Goal: Information Seeking & Learning: Learn about a topic

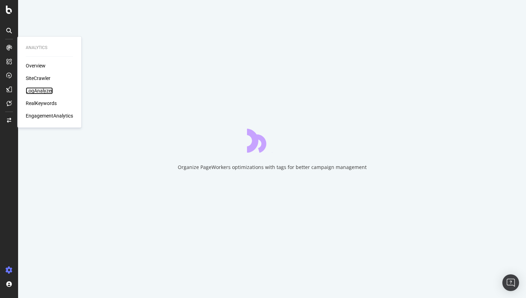
click at [43, 87] on div "LogAnalyzer" at bounding box center [39, 90] width 27 height 7
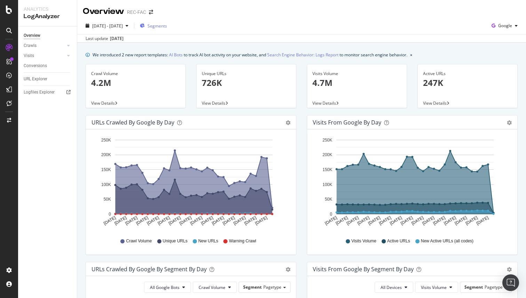
click at [167, 22] on div "Segments" at bounding box center [153, 26] width 27 height 10
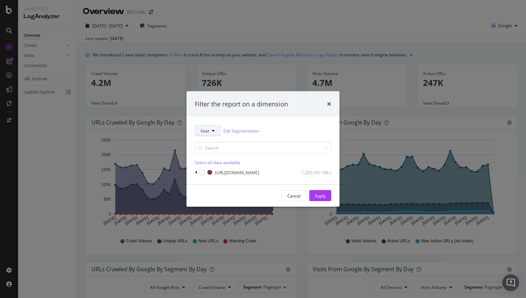
click at [217, 135] on button "host" at bounding box center [208, 130] width 26 height 11
click at [282, 121] on div "host Edit Segmentation Select all data available [URL][DOMAIN_NAME] 1,255,101 U…" at bounding box center [262, 150] width 153 height 67
click at [198, 174] on div "modal" at bounding box center [197, 172] width 4 height 7
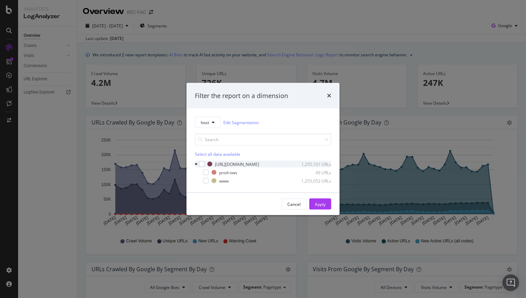
click at [195, 165] on icon "modal" at bounding box center [196, 164] width 3 height 4
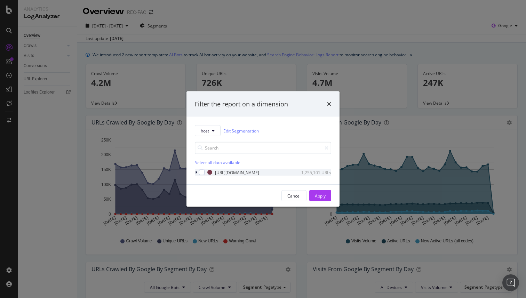
click at [195, 170] on icon "modal" at bounding box center [196, 172] width 2 height 4
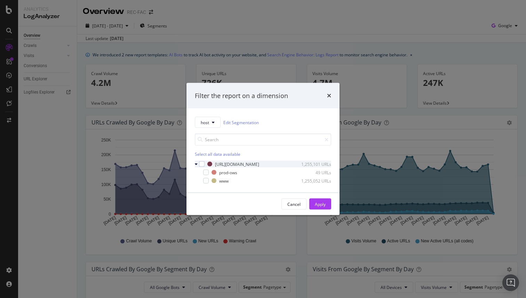
click at [195, 166] on icon "modal" at bounding box center [196, 164] width 3 height 4
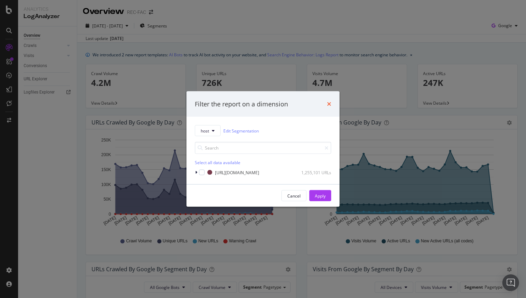
click at [328, 103] on icon "times" at bounding box center [329, 104] width 4 height 6
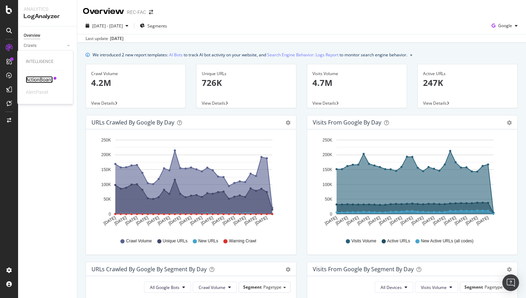
click at [29, 77] on div "ActionBoard" at bounding box center [39, 79] width 27 height 7
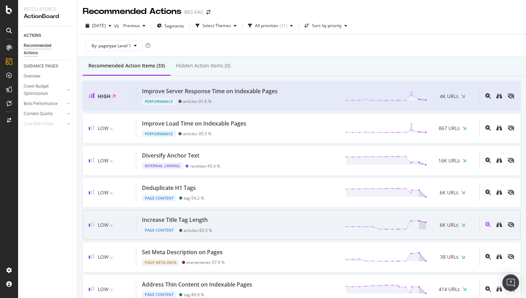
click at [248, 225] on div "Increase Title Tag Length Page Content articles - 83.5 % 6K URLs" at bounding box center [307, 225] width 343 height 18
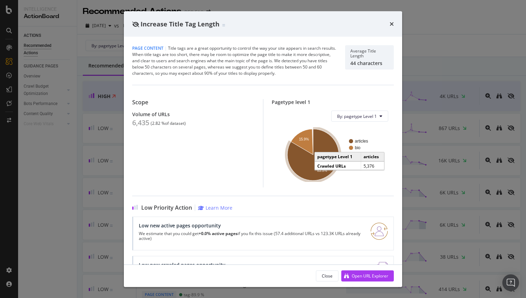
click at [298, 175] on icon "A chart." at bounding box center [312, 154] width 51 height 51
click at [392, 26] on icon "times" at bounding box center [392, 24] width 4 height 6
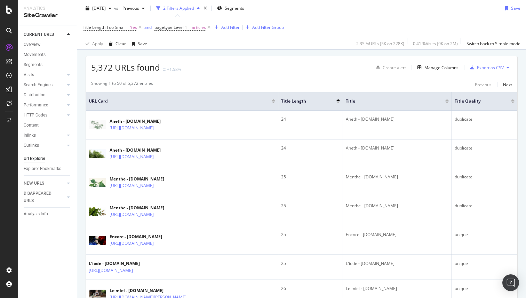
scroll to position [122, 0]
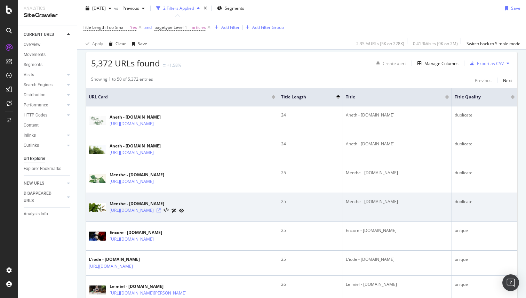
click at [161, 210] on icon at bounding box center [159, 210] width 4 height 4
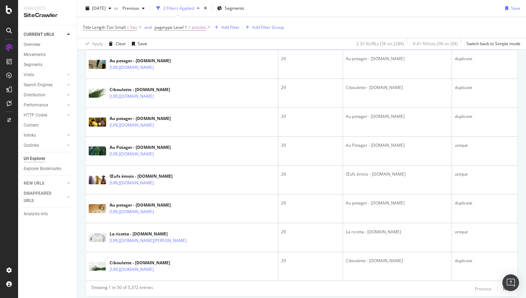
scroll to position [1365, 0]
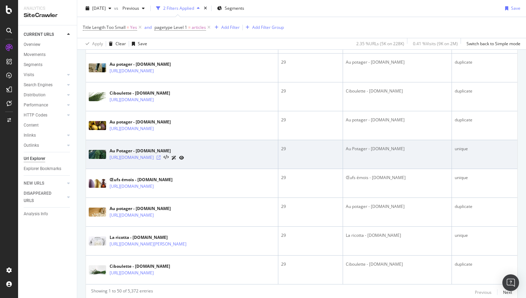
click at [161, 160] on icon at bounding box center [159, 157] width 4 height 4
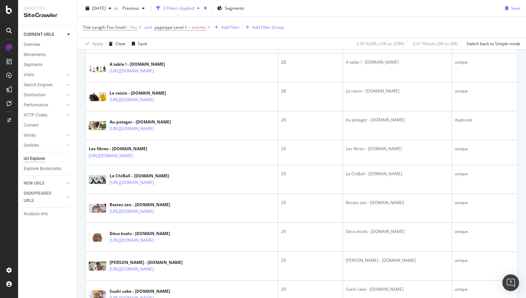
scroll to position [575, 0]
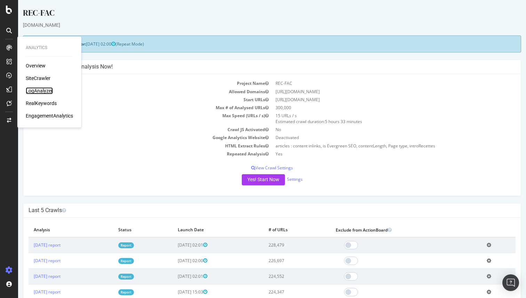
click at [39, 91] on div "LogAnalyzer" at bounding box center [39, 90] width 27 height 7
